Goal: Task Accomplishment & Management: Manage account settings

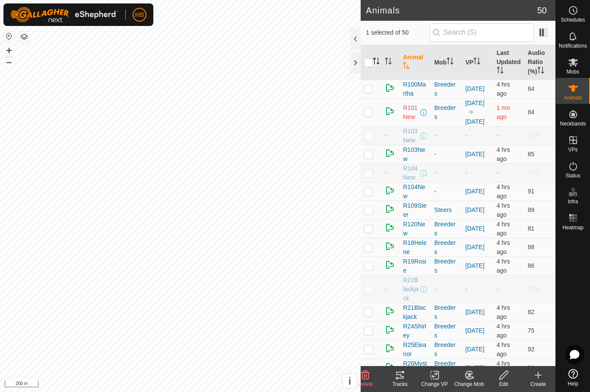
click at [377, 64] on icon "Activate to sort" at bounding box center [376, 60] width 7 height 7
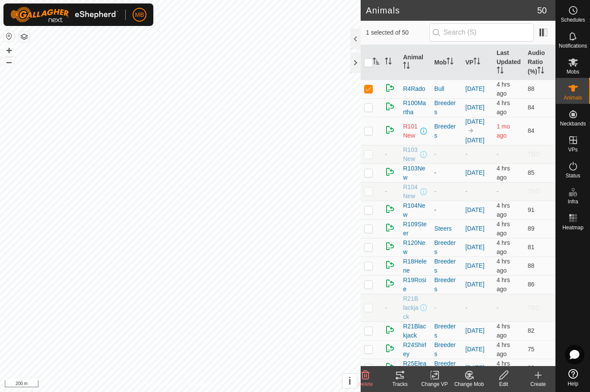
click at [369, 63] on input "checkbox" at bounding box center [368, 62] width 9 height 9
checkbox input "true"
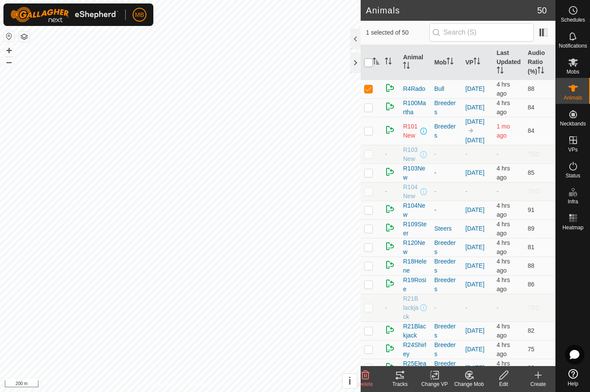
checkbox input "true"
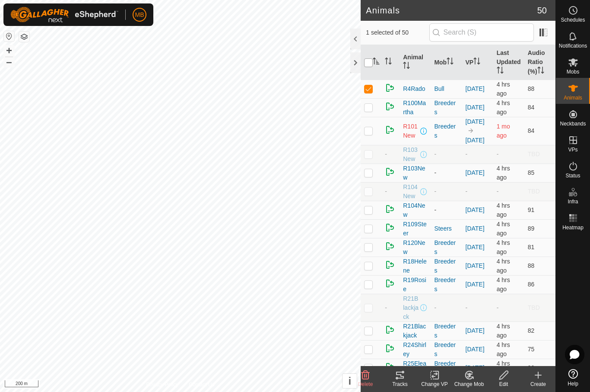
checkbox input "true"
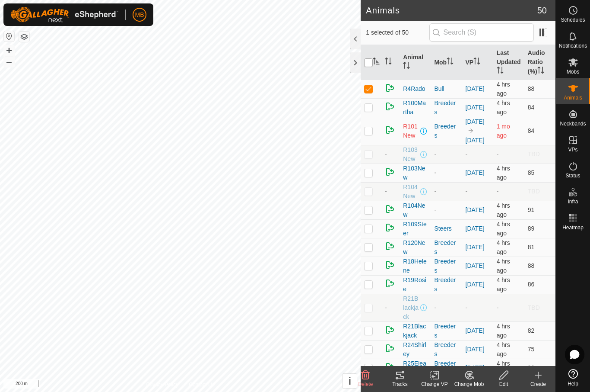
checkbox input "true"
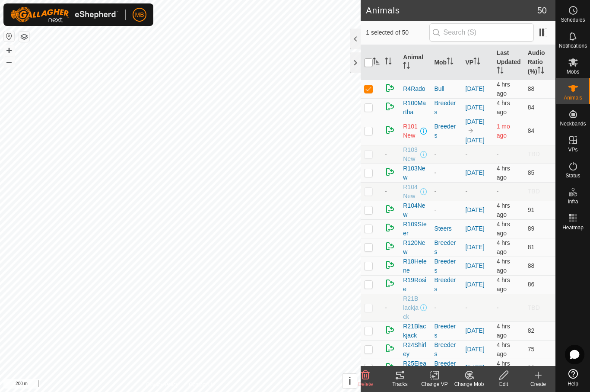
checkbox input "true"
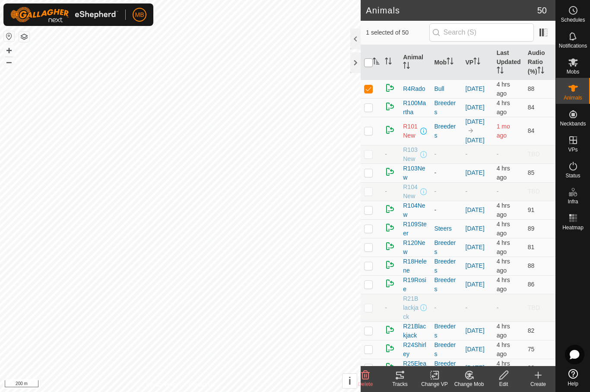
checkbox input "true"
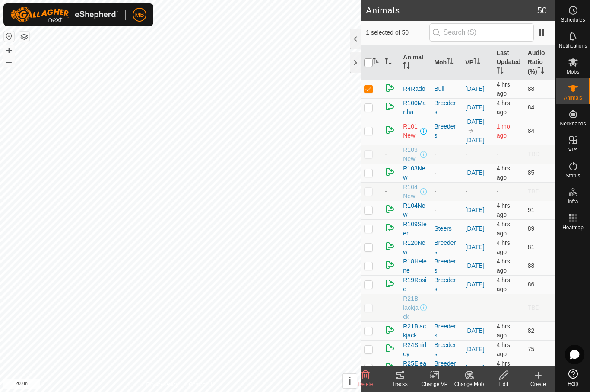
checkbox input "true"
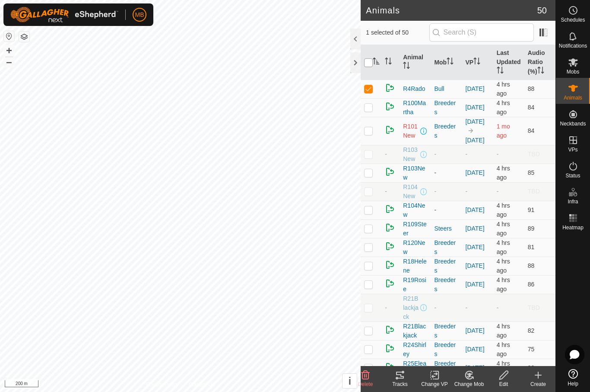
checkbox input "true"
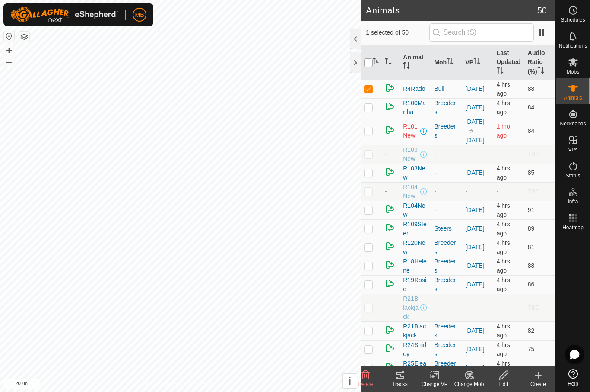
checkbox input "true"
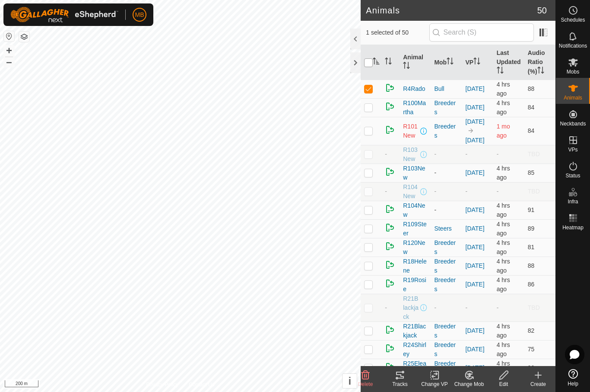
checkbox input "true"
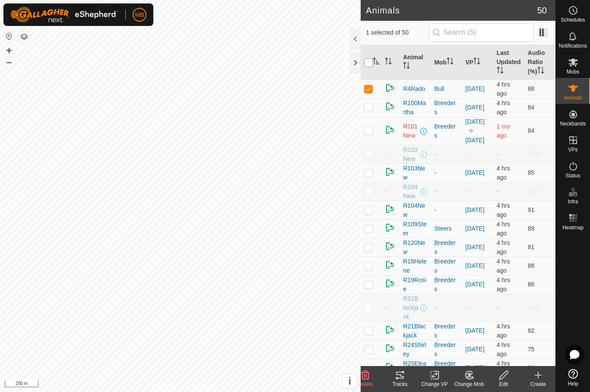
checkbox input "true"
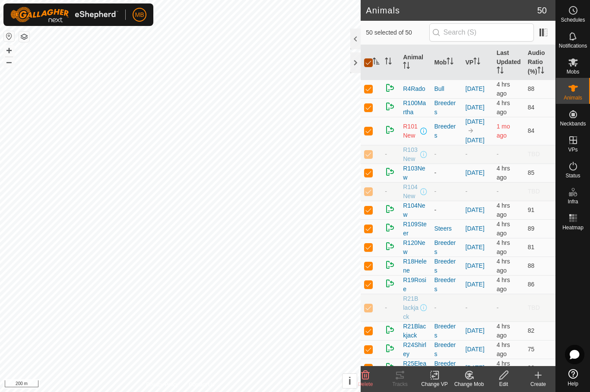
click at [367, 63] on input "checkbox" at bounding box center [368, 62] width 9 height 9
checkbox input "false"
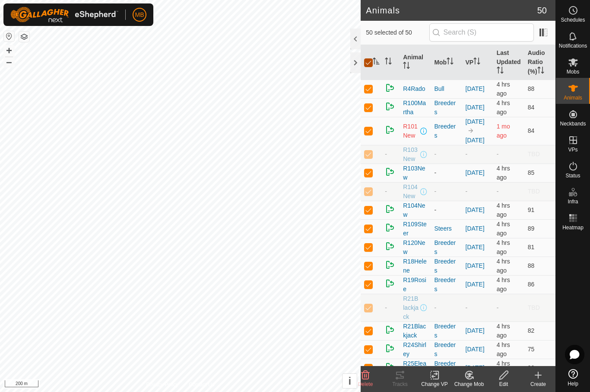
checkbox input "false"
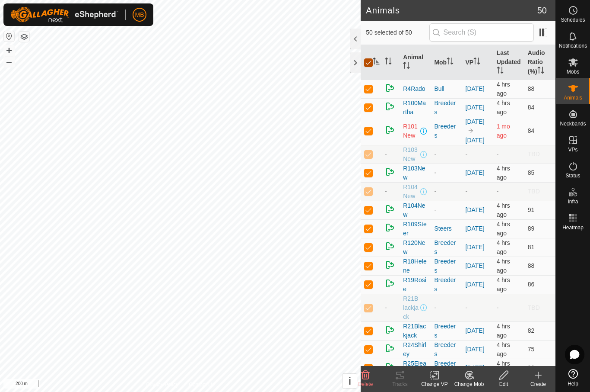
checkbox input "false"
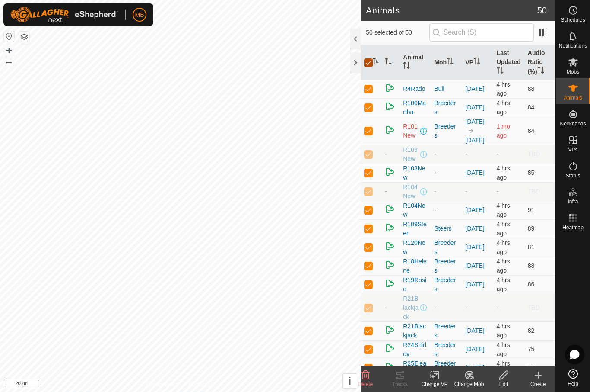
checkbox input "false"
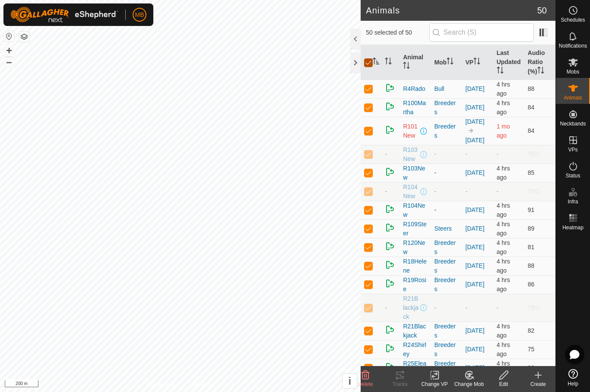
checkbox input "false"
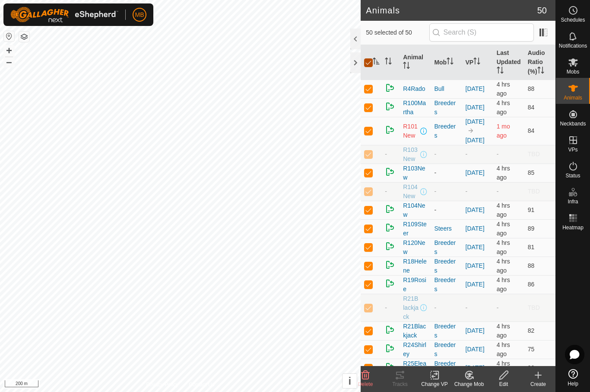
checkbox input "false"
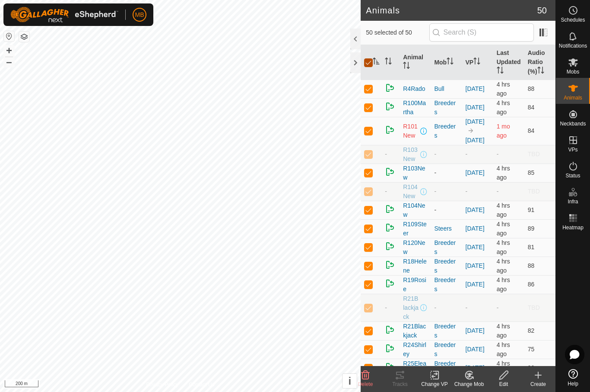
checkbox input "false"
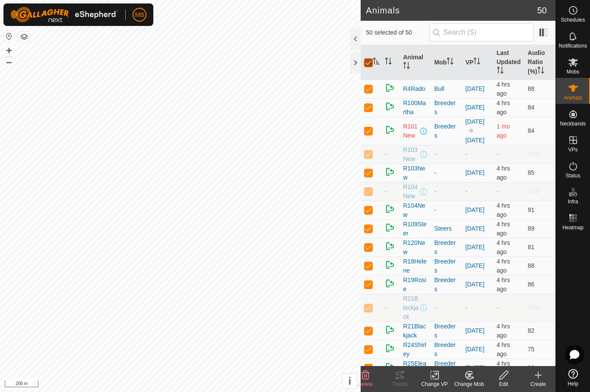
checkbox input "false"
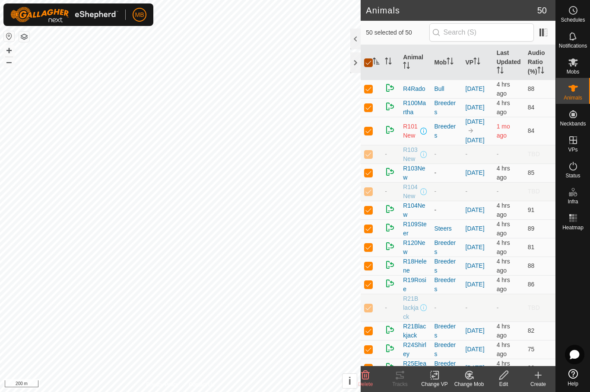
checkbox input "false"
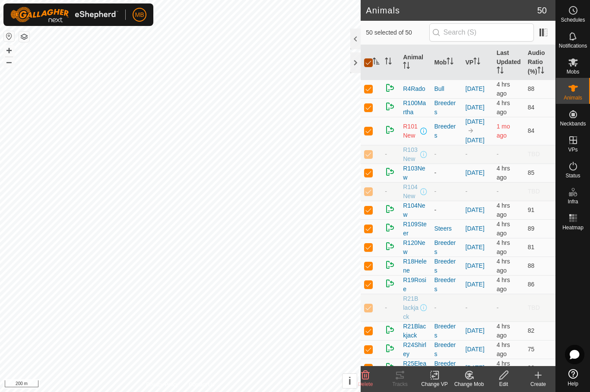
checkbox input "false"
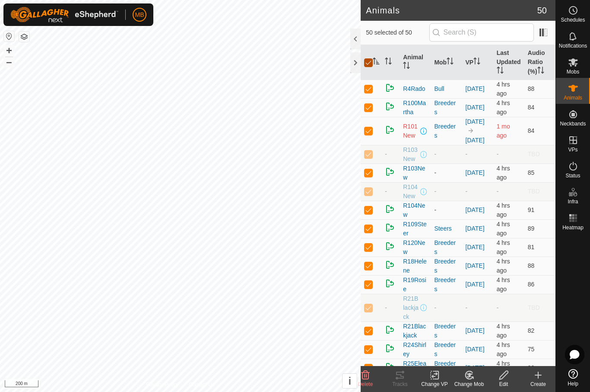
checkbox input "false"
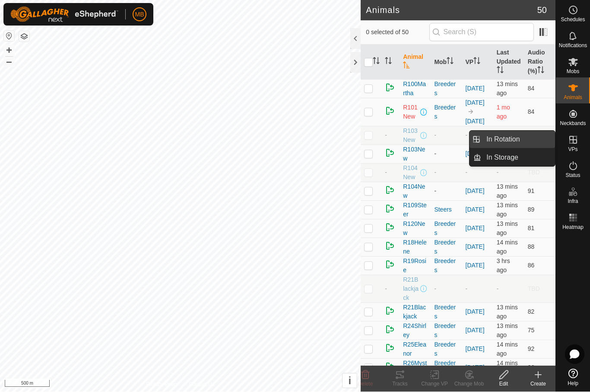
click at [524, 137] on link "In Rotation" at bounding box center [519, 139] width 74 height 17
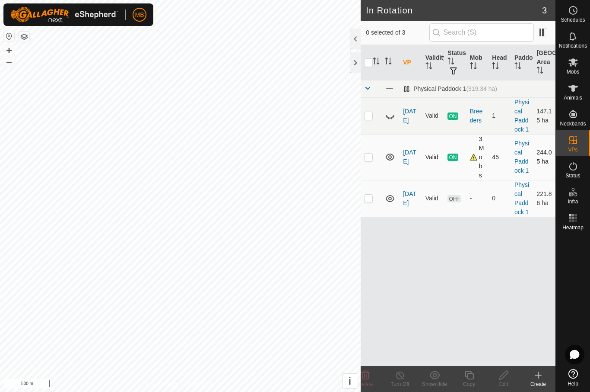
click at [369, 164] on td at bounding box center [371, 157] width 21 height 46
checkbox input "true"
click at [468, 381] on div "Copy" at bounding box center [469, 384] width 35 height 8
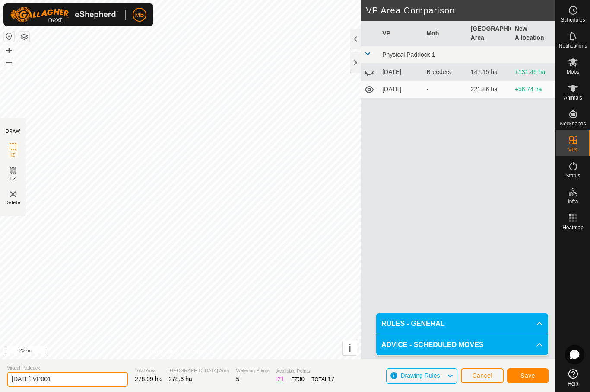
click at [66, 373] on input "[DATE]-VP001" at bounding box center [67, 378] width 121 height 15
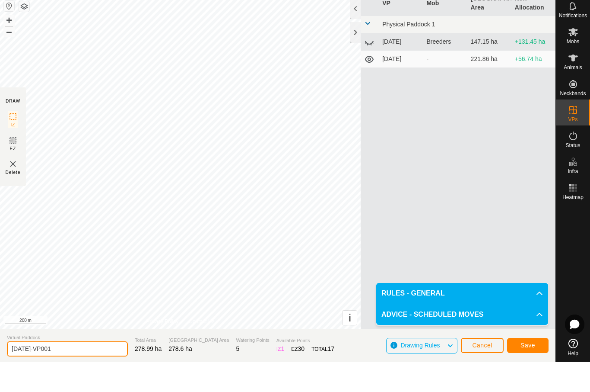
click at [67, 371] on input "[DATE]-VP001" at bounding box center [67, 378] width 121 height 15
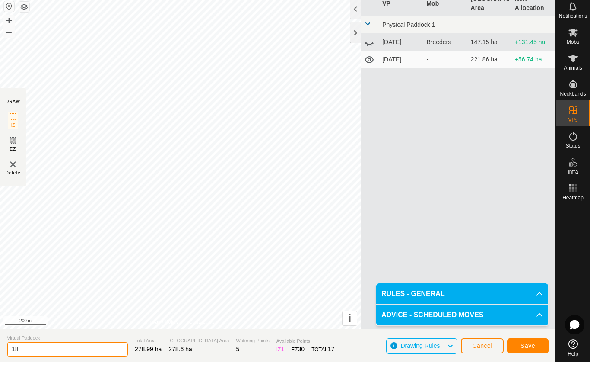
type input "1"
type input "[DATE]"
click at [533, 372] on span "Save" at bounding box center [528, 375] width 15 height 7
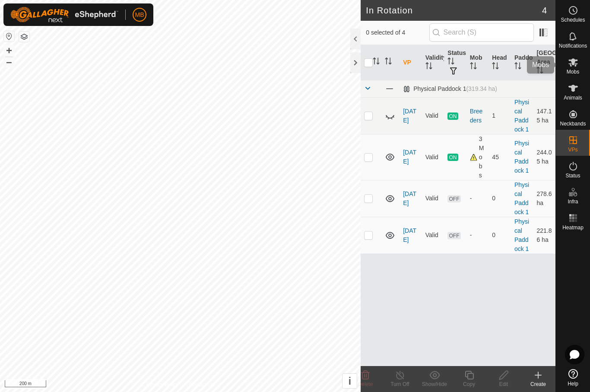
click at [579, 69] on span "Mobs" at bounding box center [573, 71] width 13 height 5
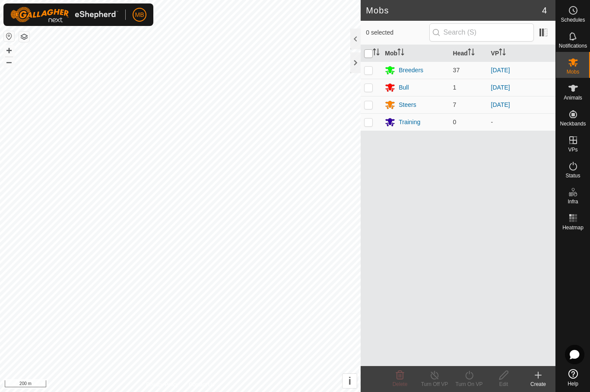
click at [369, 50] on input "checkbox" at bounding box center [368, 53] width 9 height 9
checkbox input "true"
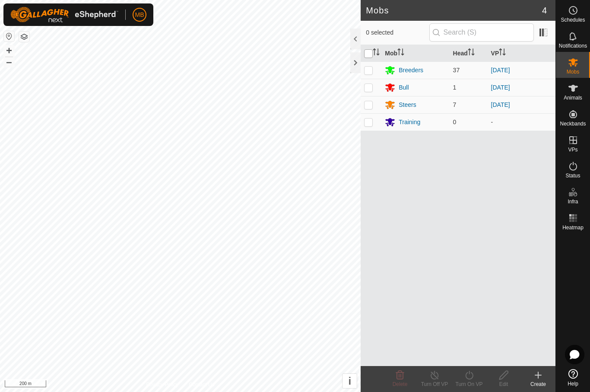
checkbox input "true"
click at [469, 379] on icon at bounding box center [470, 374] width 8 height 9
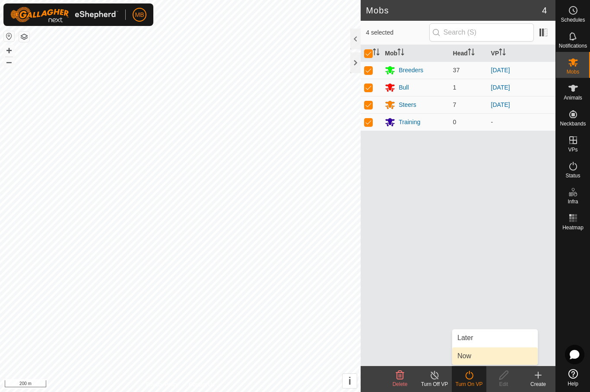
click at [498, 358] on link "Now" at bounding box center [496, 355] width 86 height 17
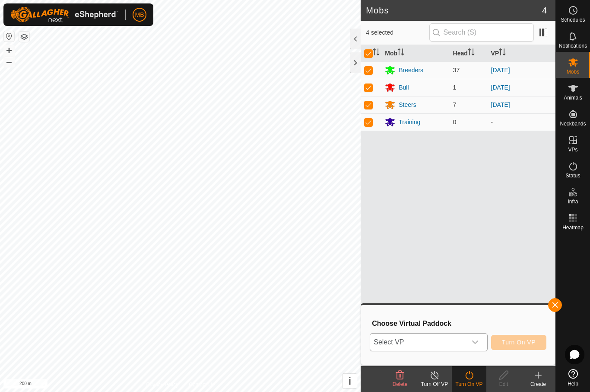
click at [446, 345] on span "Select VP" at bounding box center [418, 341] width 96 height 17
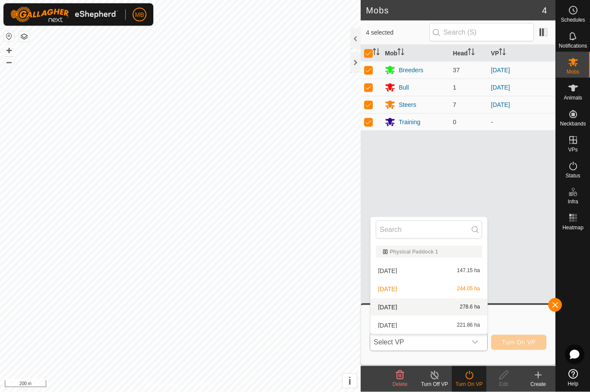
click at [442, 306] on div "[DATE] 278.6 ha" at bounding box center [429, 307] width 106 height 10
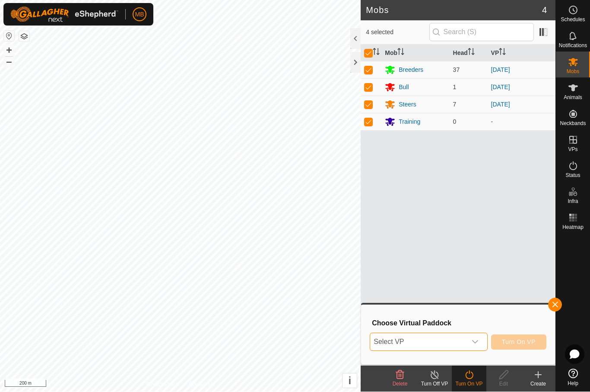
click at [449, 344] on span "Select VP" at bounding box center [418, 341] width 96 height 17
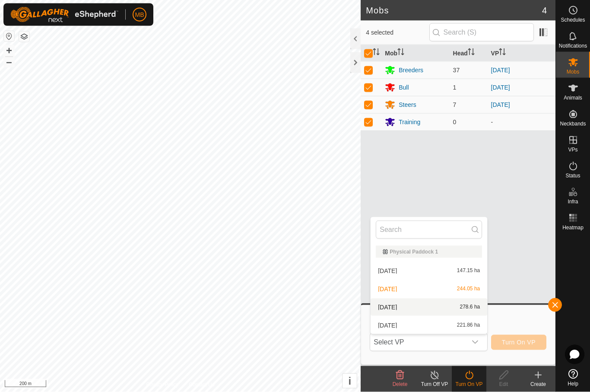
click at [445, 308] on div "[DATE] 278.6 ha" at bounding box center [429, 307] width 106 height 10
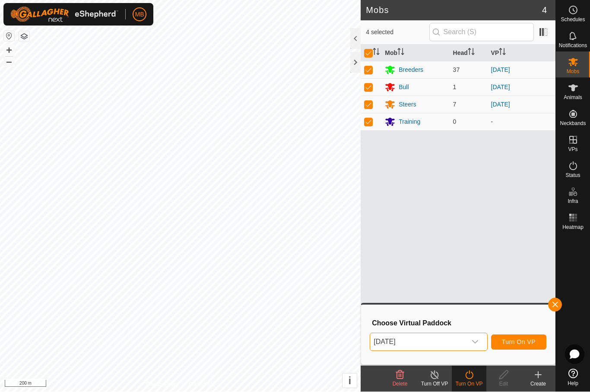
click at [529, 340] on span "Turn On VP" at bounding box center [519, 341] width 34 height 7
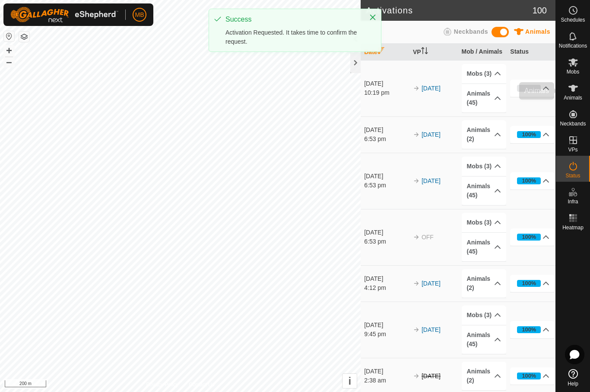
click at [577, 89] on icon at bounding box center [573, 88] width 10 height 10
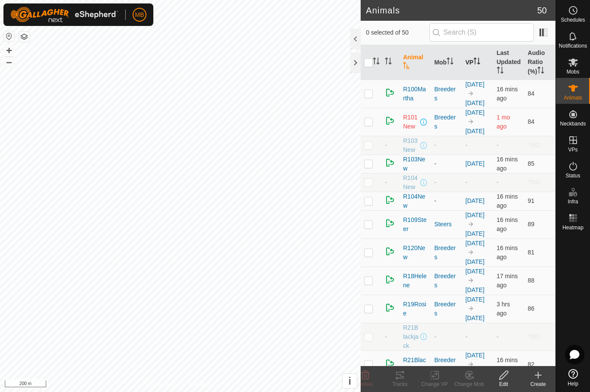
click at [476, 65] on p-sorticon "Activate to sort" at bounding box center [477, 62] width 7 height 7
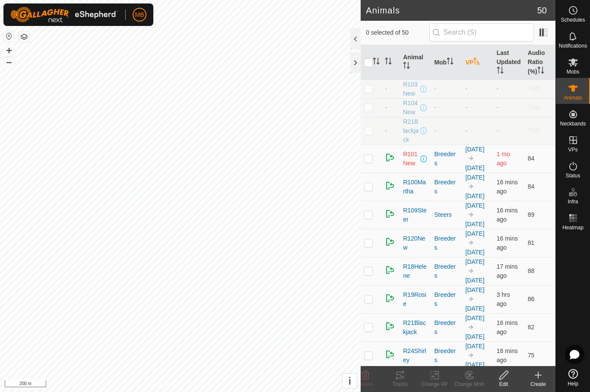
click at [473, 70] on th "VP" at bounding box center [478, 62] width 31 height 35
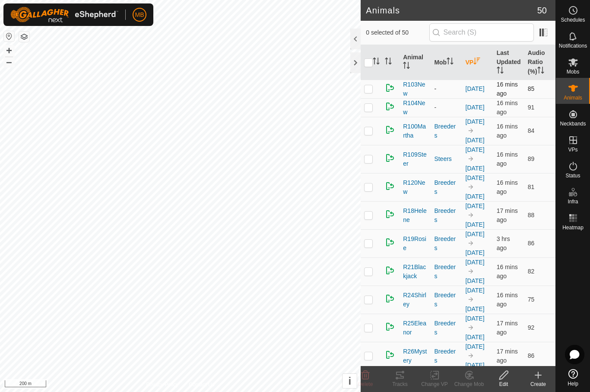
click at [367, 91] on p-checkbox at bounding box center [368, 88] width 9 height 7
checkbox input "true"
click at [369, 112] on td at bounding box center [371, 107] width 21 height 19
checkbox input "true"
click at [439, 379] on icon at bounding box center [435, 375] width 11 height 10
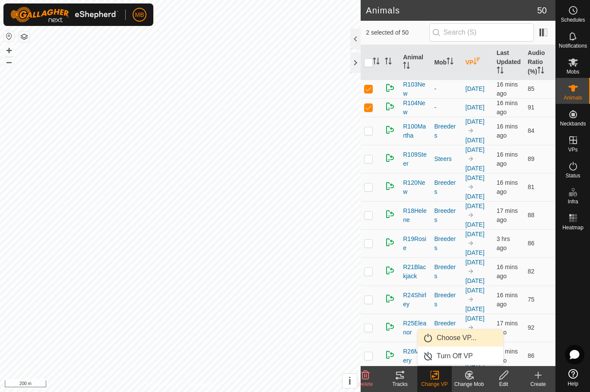
click at [478, 339] on link "Choose VP..." at bounding box center [461, 337] width 86 height 17
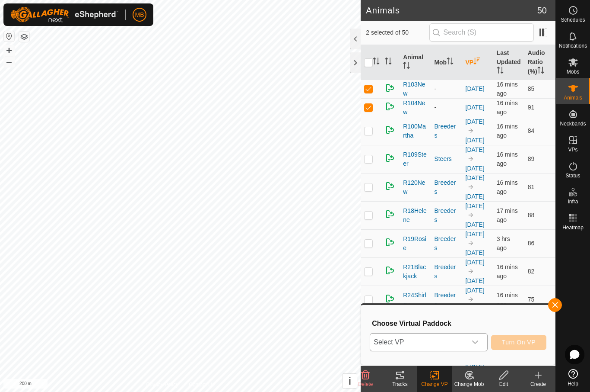
click at [454, 347] on span "Select VP" at bounding box center [418, 341] width 96 height 17
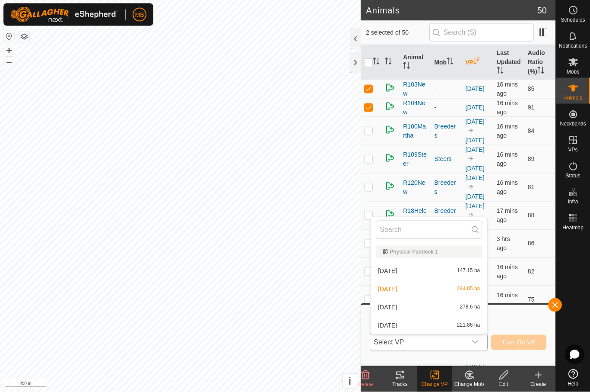
click at [439, 309] on div "[DATE] 278.6 ha" at bounding box center [429, 307] width 106 height 10
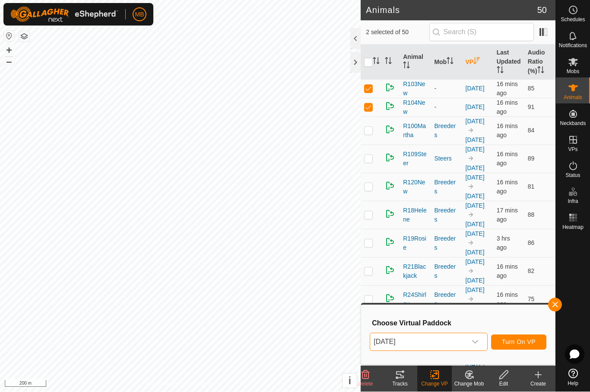
click at [521, 339] on span "Turn On VP" at bounding box center [519, 341] width 34 height 7
